Goal: Information Seeking & Learning: Find specific fact

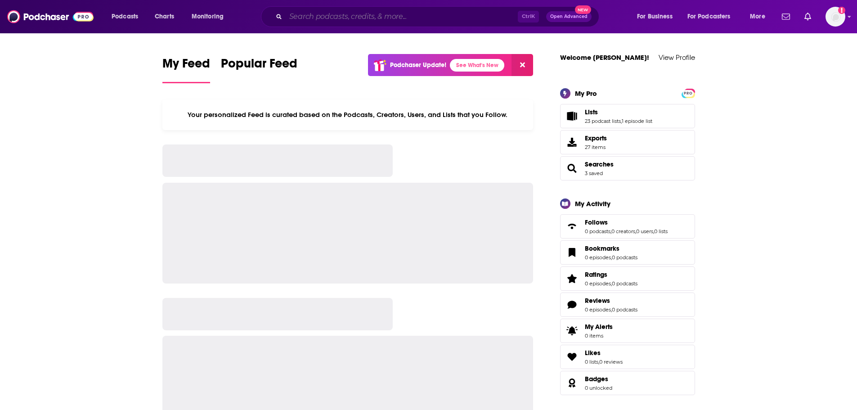
click at [289, 17] on input "Search podcasts, credits, & more..." at bounding box center [402, 16] width 232 height 14
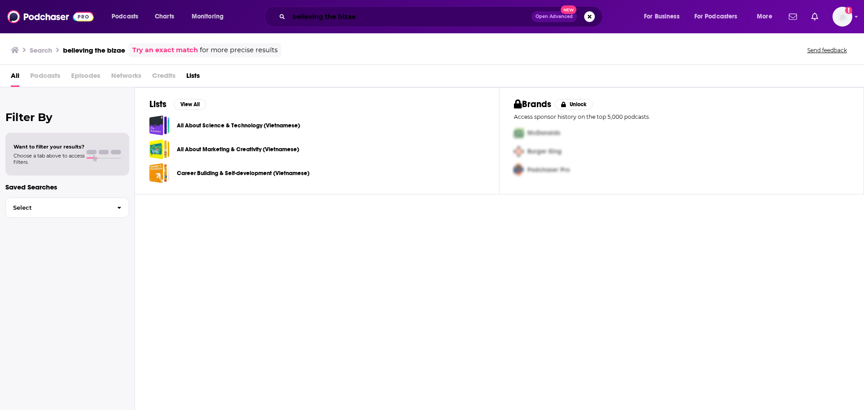
click at [351, 18] on input "believing the bizae" at bounding box center [410, 16] width 243 height 14
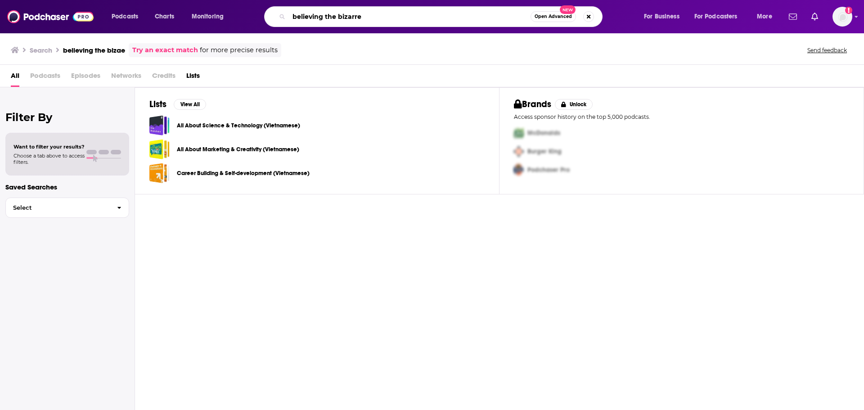
type input "believing the bizarre"
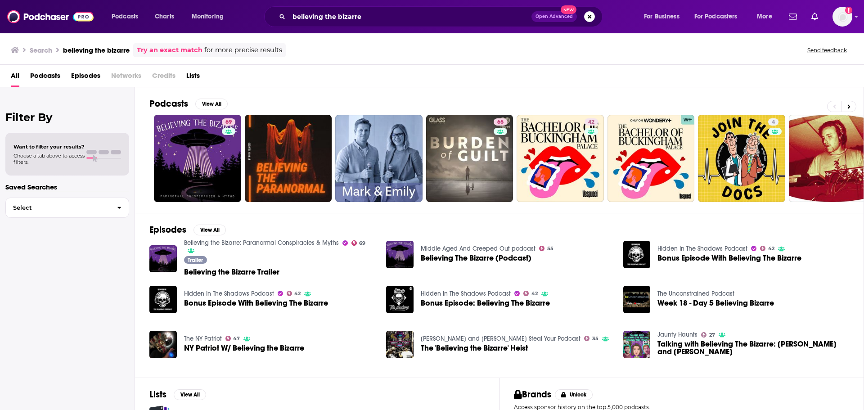
click at [251, 247] on link "Believing the Bizarre: Paranormal Conspiracies & Myths" at bounding box center [261, 243] width 155 height 8
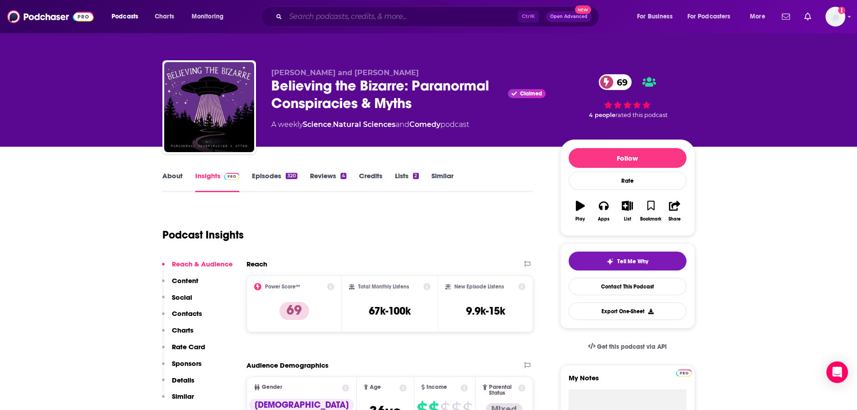
click at [342, 15] on input "Search podcasts, credits, & more..." at bounding box center [402, 16] width 232 height 14
